Goal: Task Accomplishment & Management: Use online tool/utility

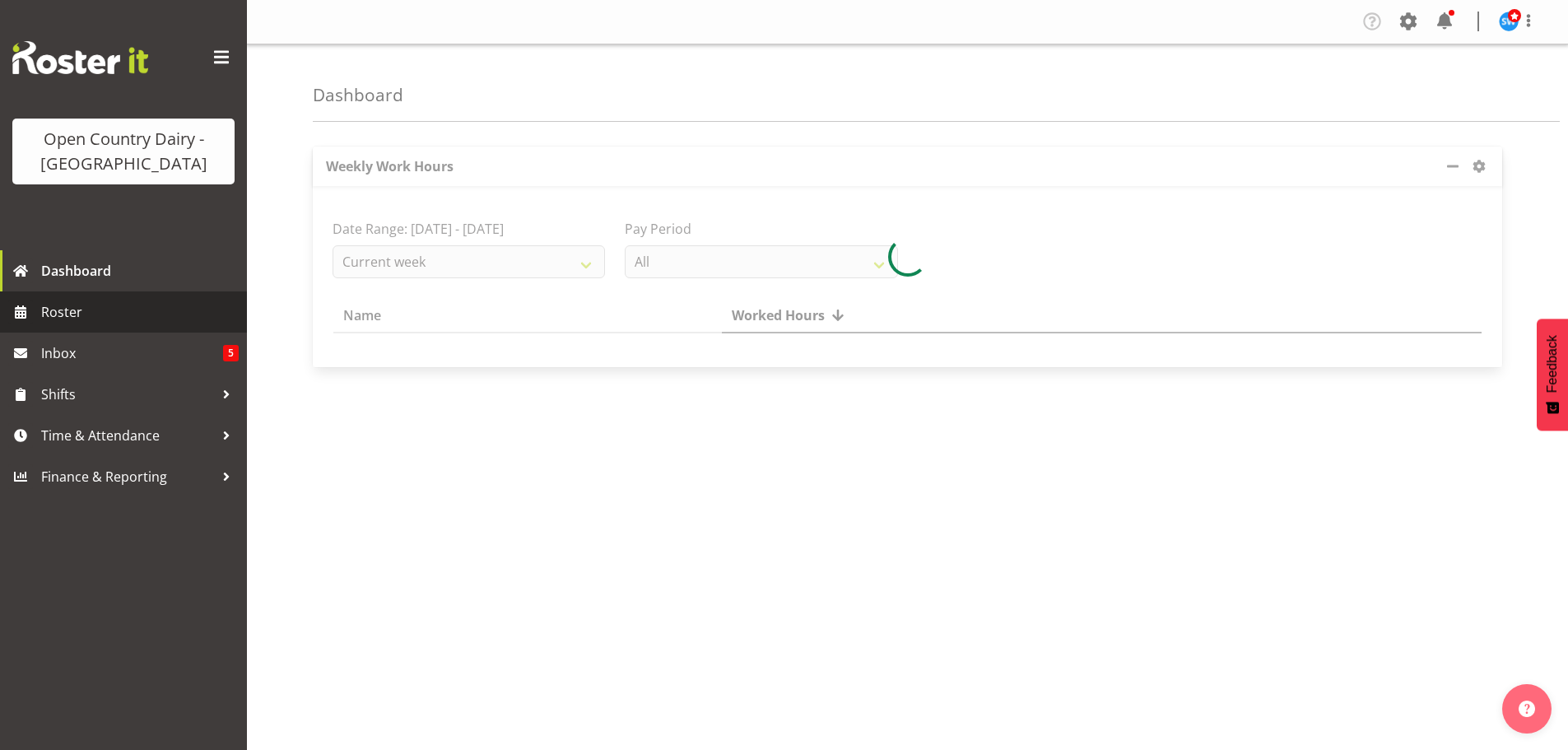
click at [64, 305] on span "Roster" at bounding box center [140, 312] width 198 height 25
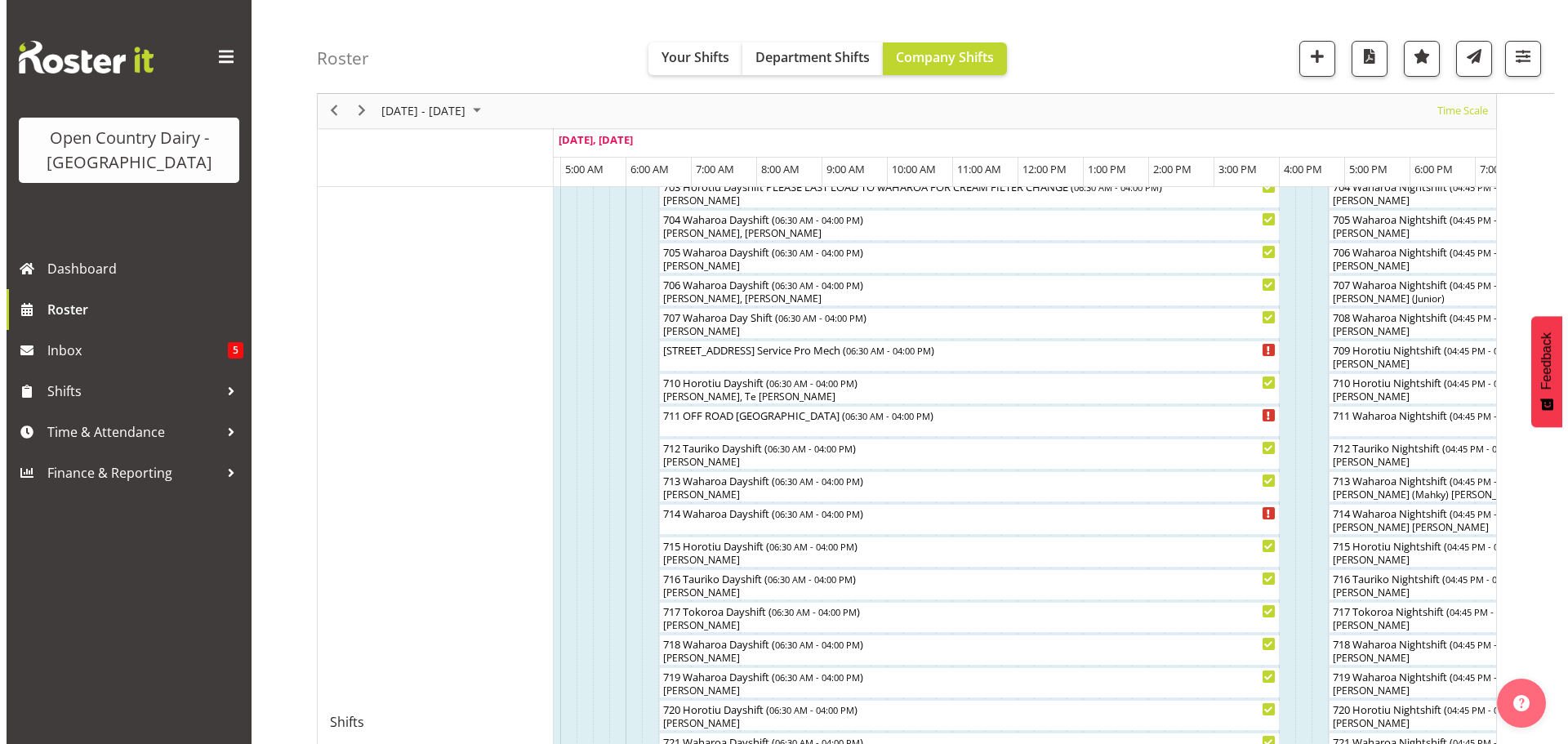
scroll to position [436, 0]
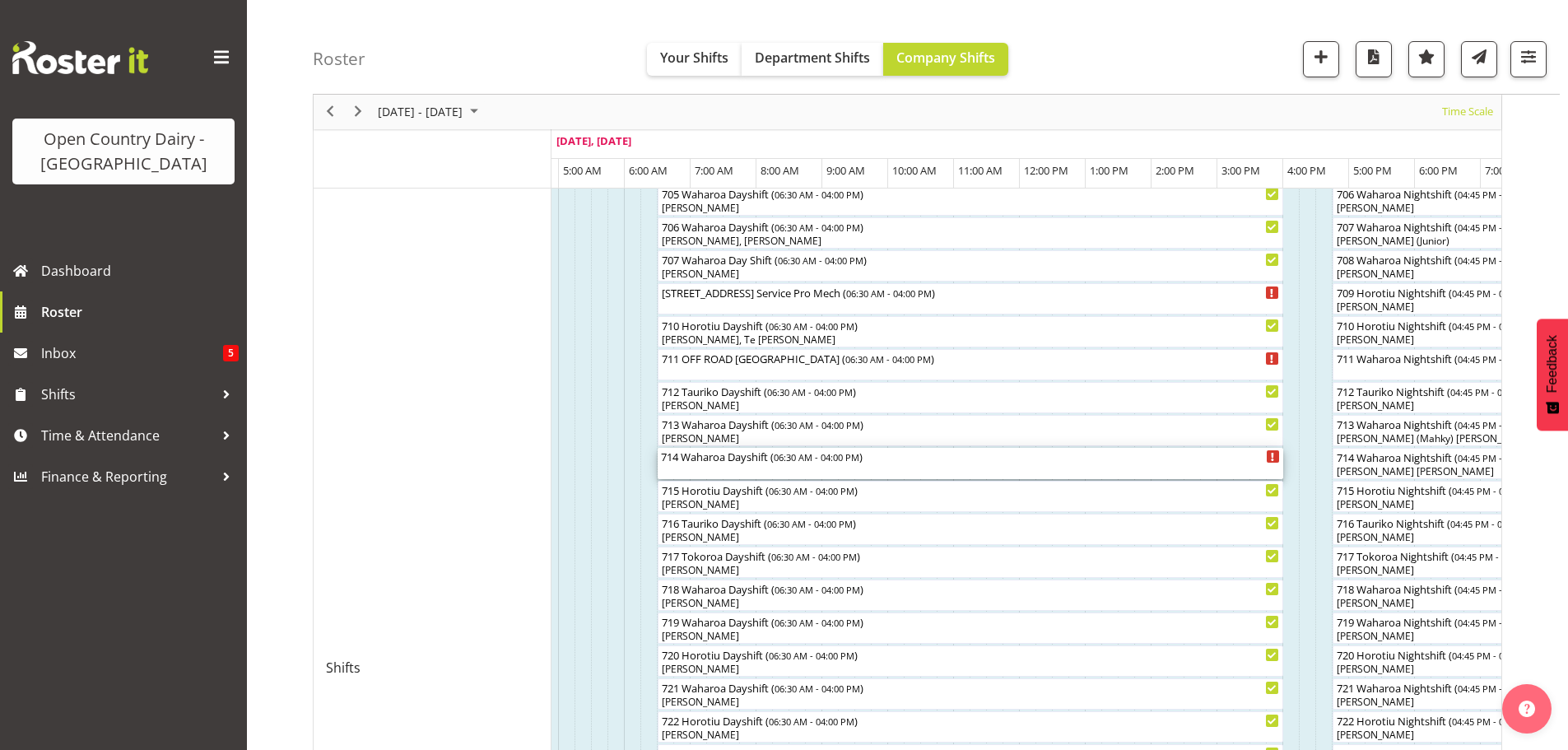
click at [718, 468] on div "714 Waharoa Dayshift ( 06:30 AM - 04:00 PM )" at bounding box center [970, 463] width 619 height 31
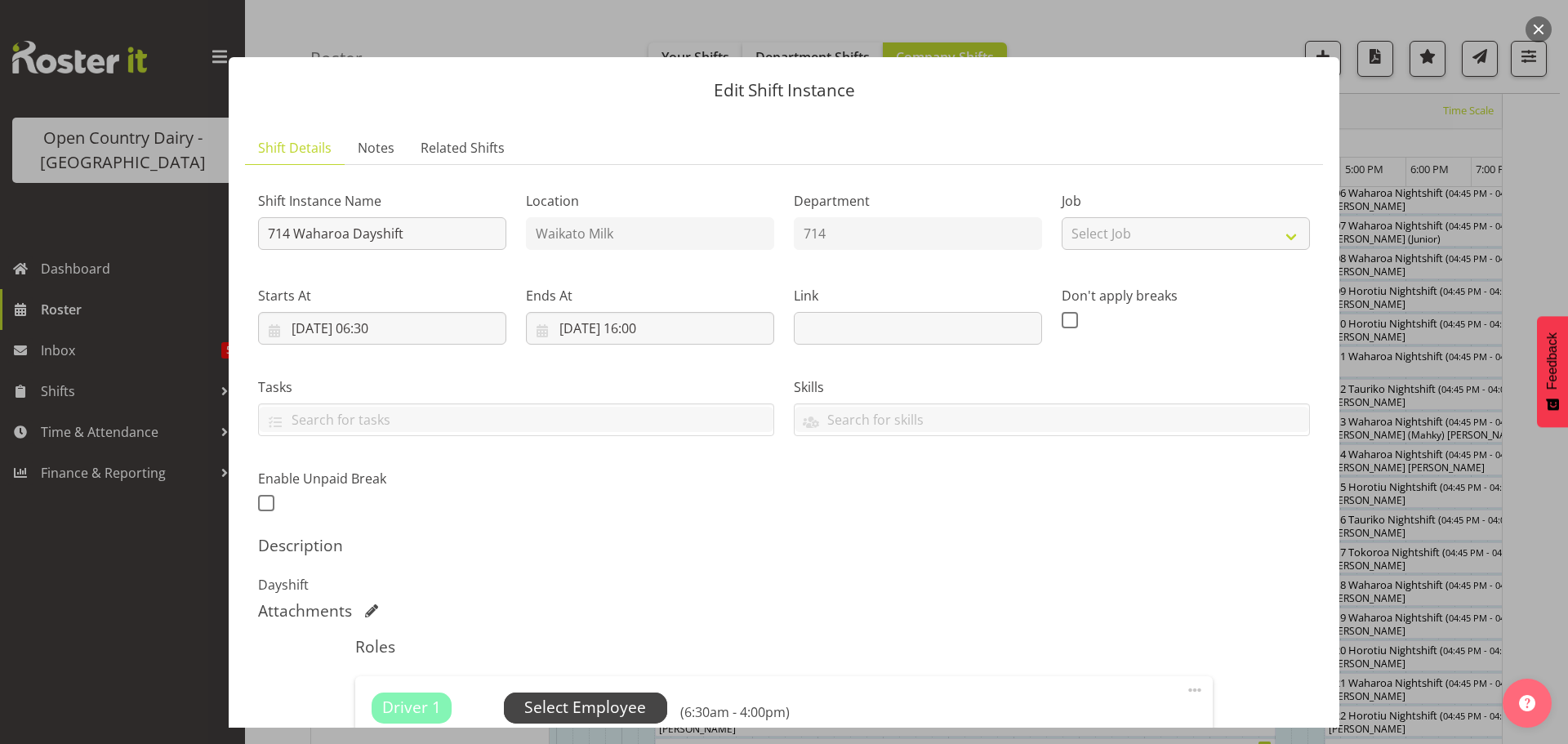
click at [580, 701] on span "Select Employee" at bounding box center [585, 707] width 122 height 24
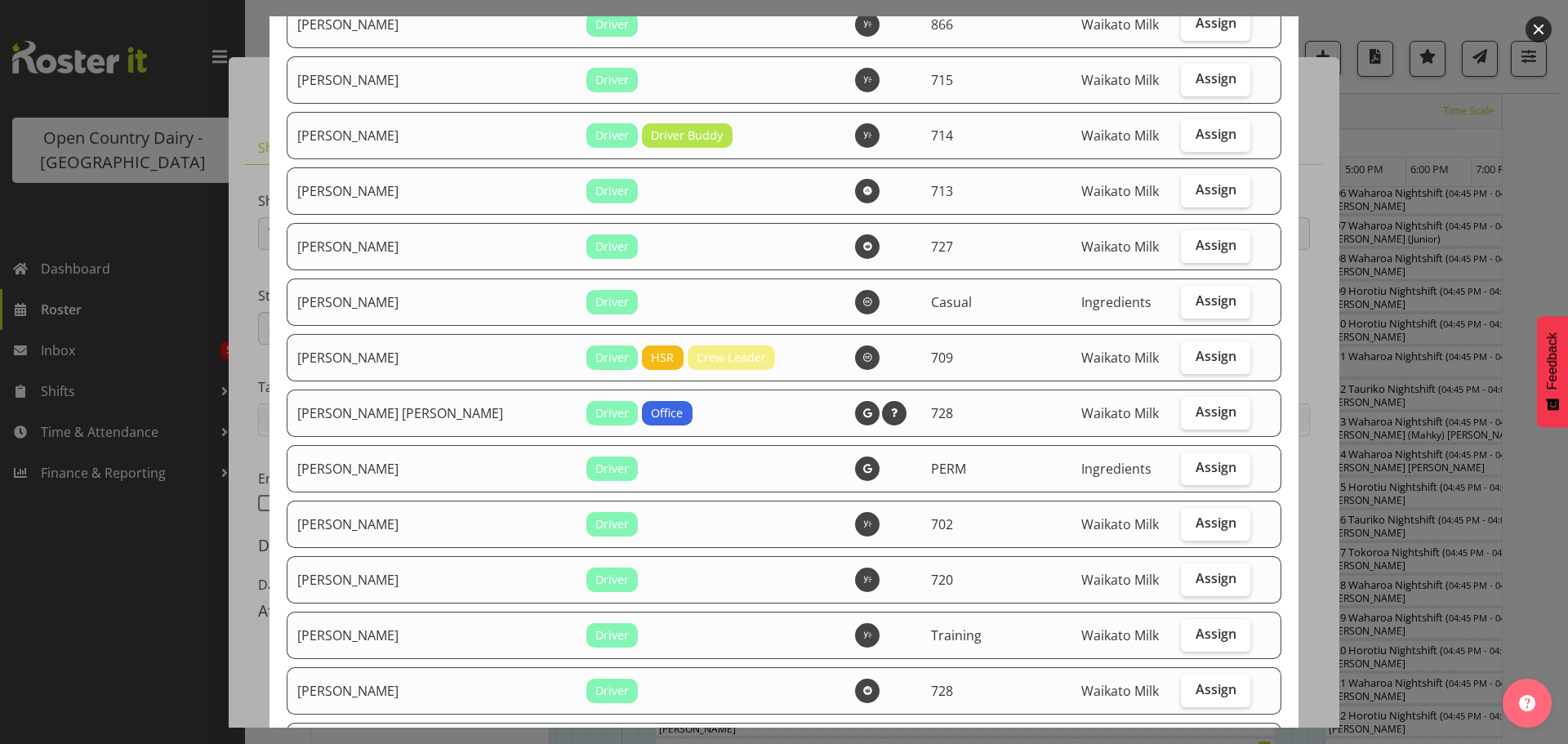
scroll to position [1470, 0]
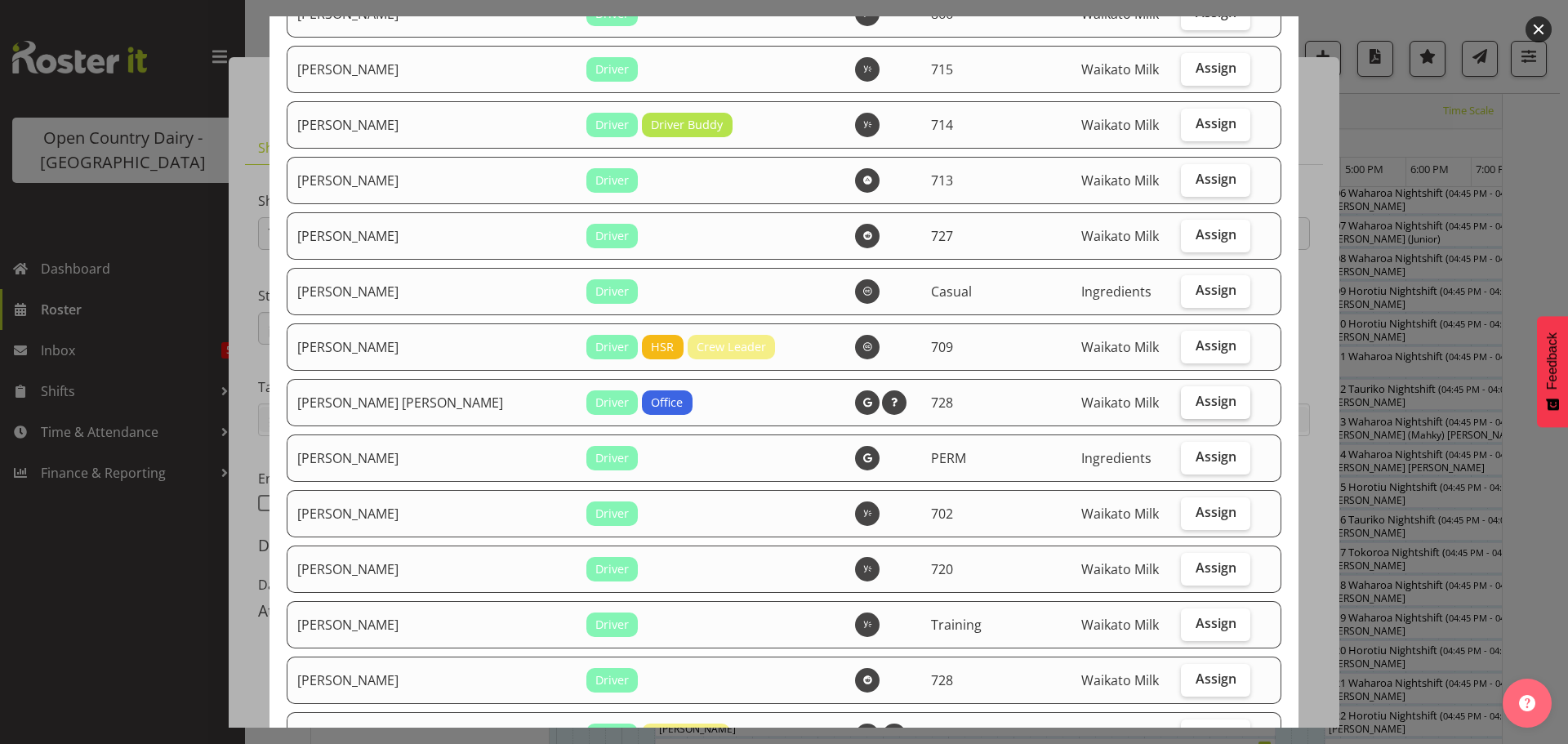
click at [1195, 397] on span "Assign" at bounding box center [1215, 401] width 41 height 16
click at [1191, 397] on input "Assign" at bounding box center [1186, 401] width 11 height 11
checkbox input "true"
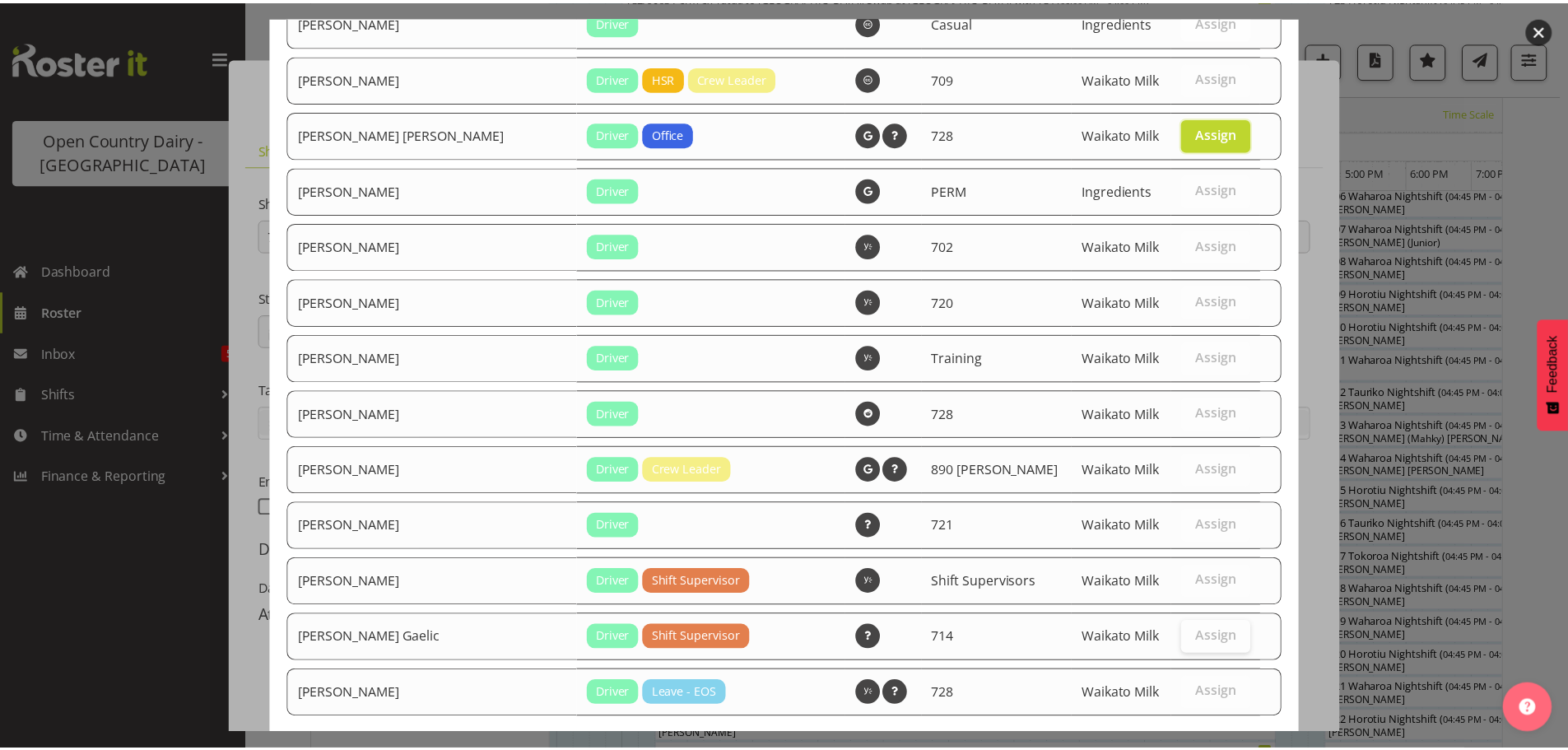
scroll to position [1841, 0]
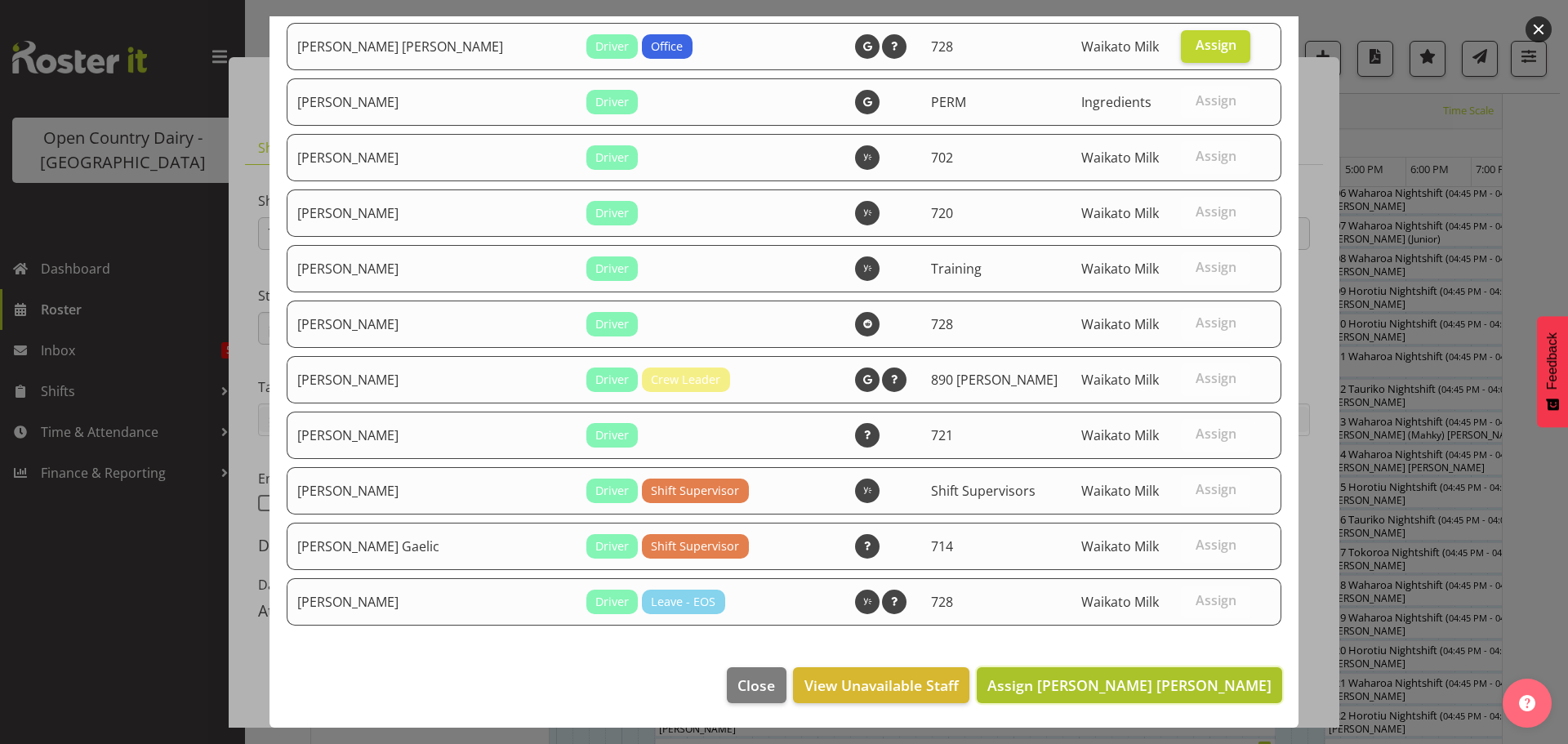
click at [1143, 681] on span "Assign [PERSON_NAME] [PERSON_NAME]" at bounding box center [1129, 685] width 285 height 20
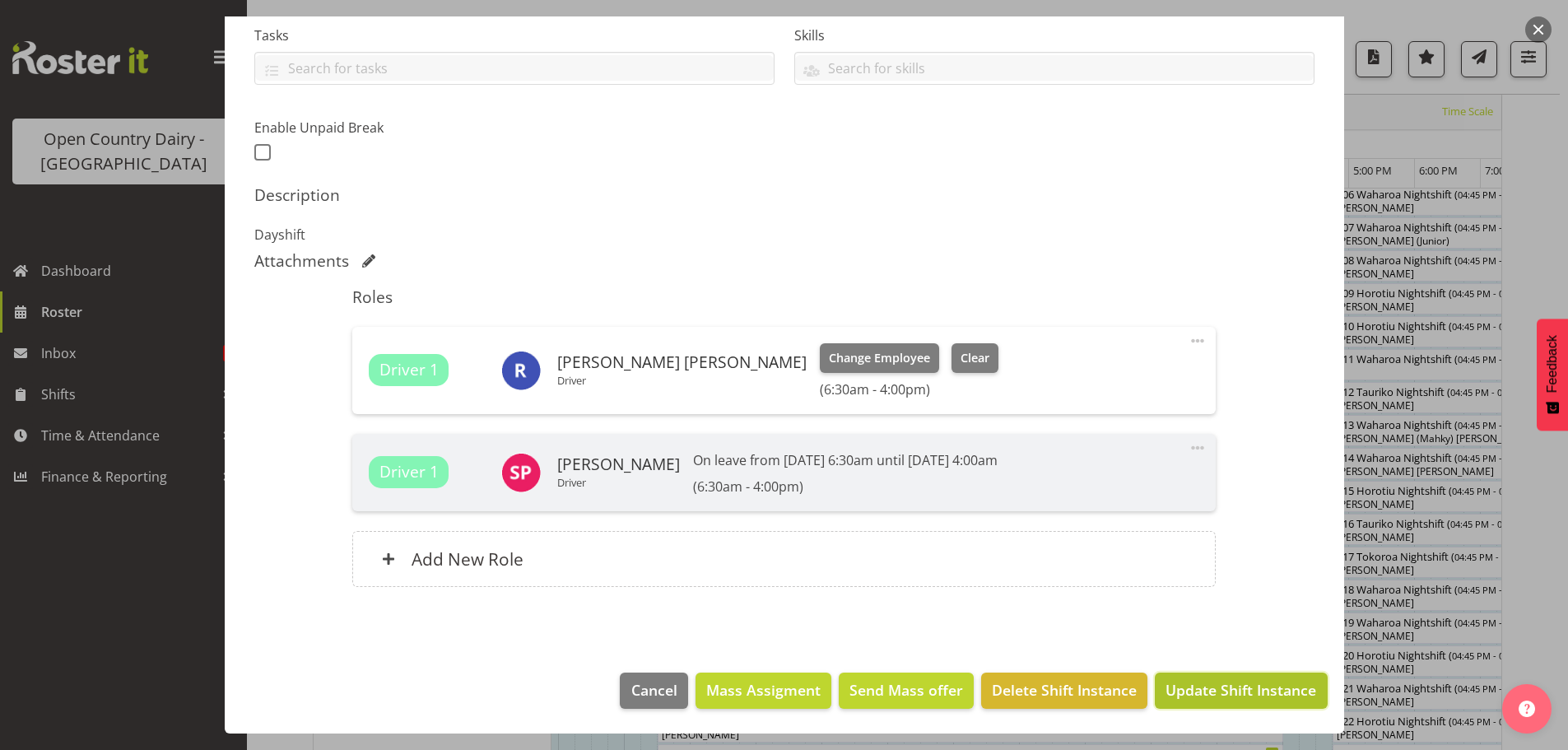
click at [1239, 687] on span "Update Shift Instance" at bounding box center [1241, 689] width 151 height 21
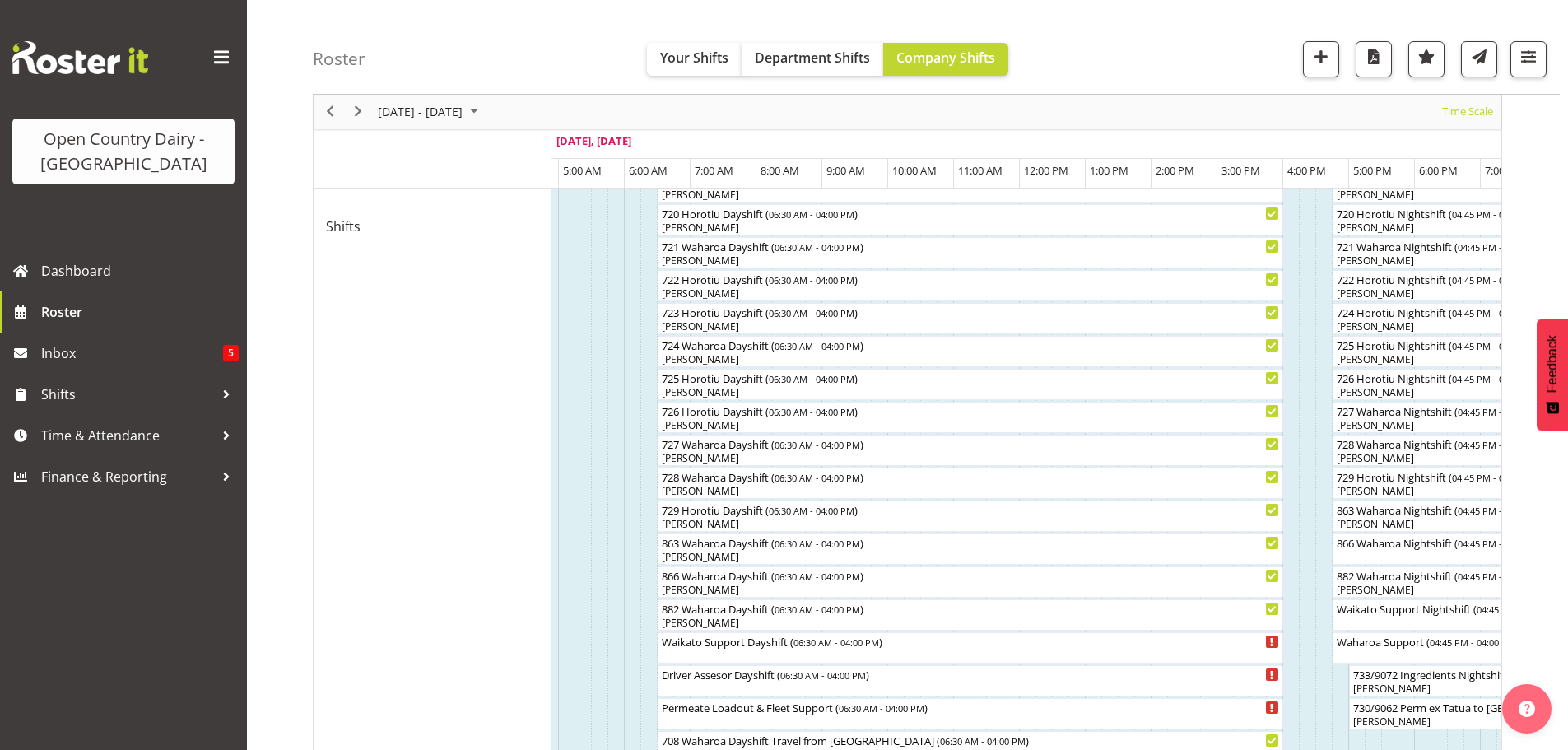
scroll to position [966, 0]
